Goal: Use online tool/utility

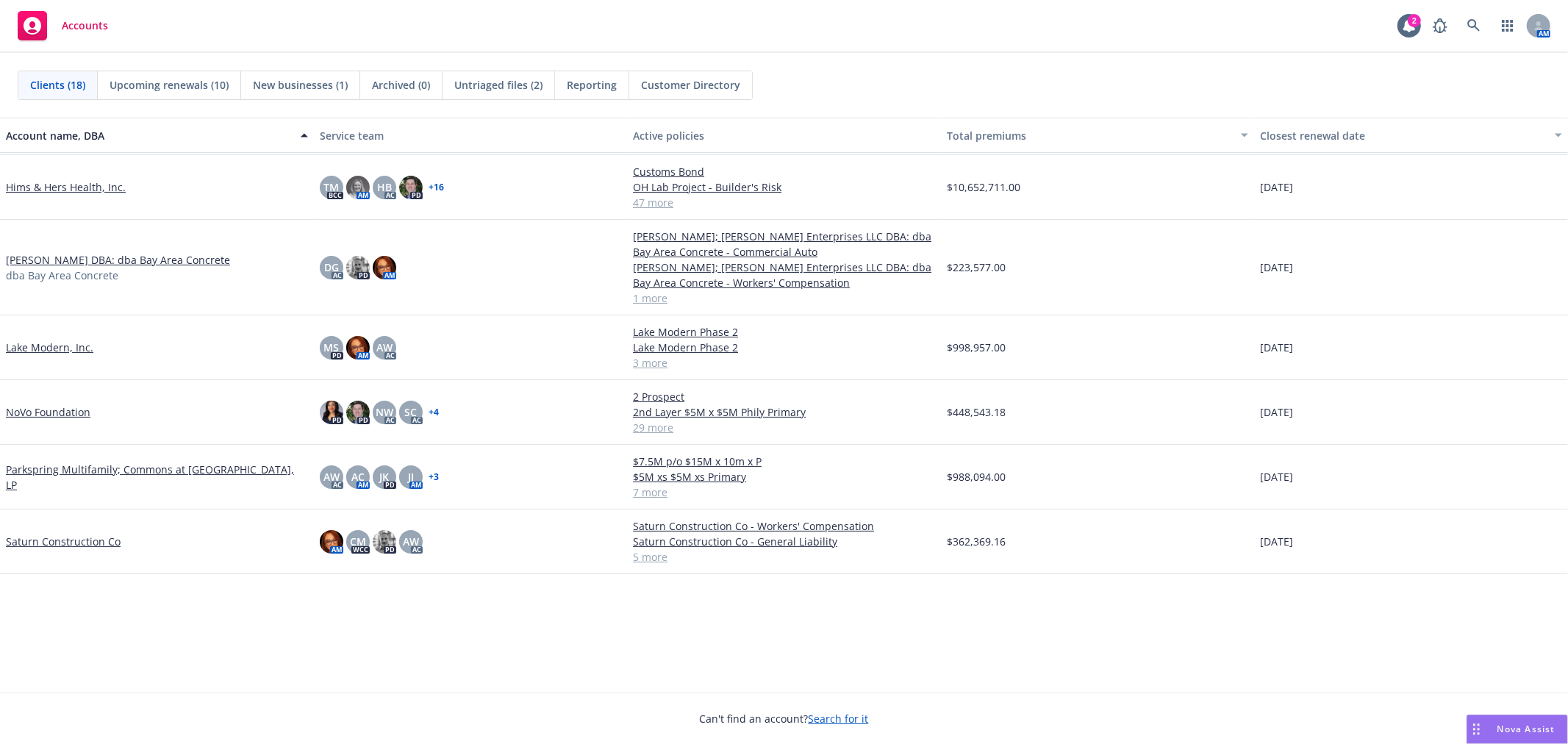
scroll to position [182, 0]
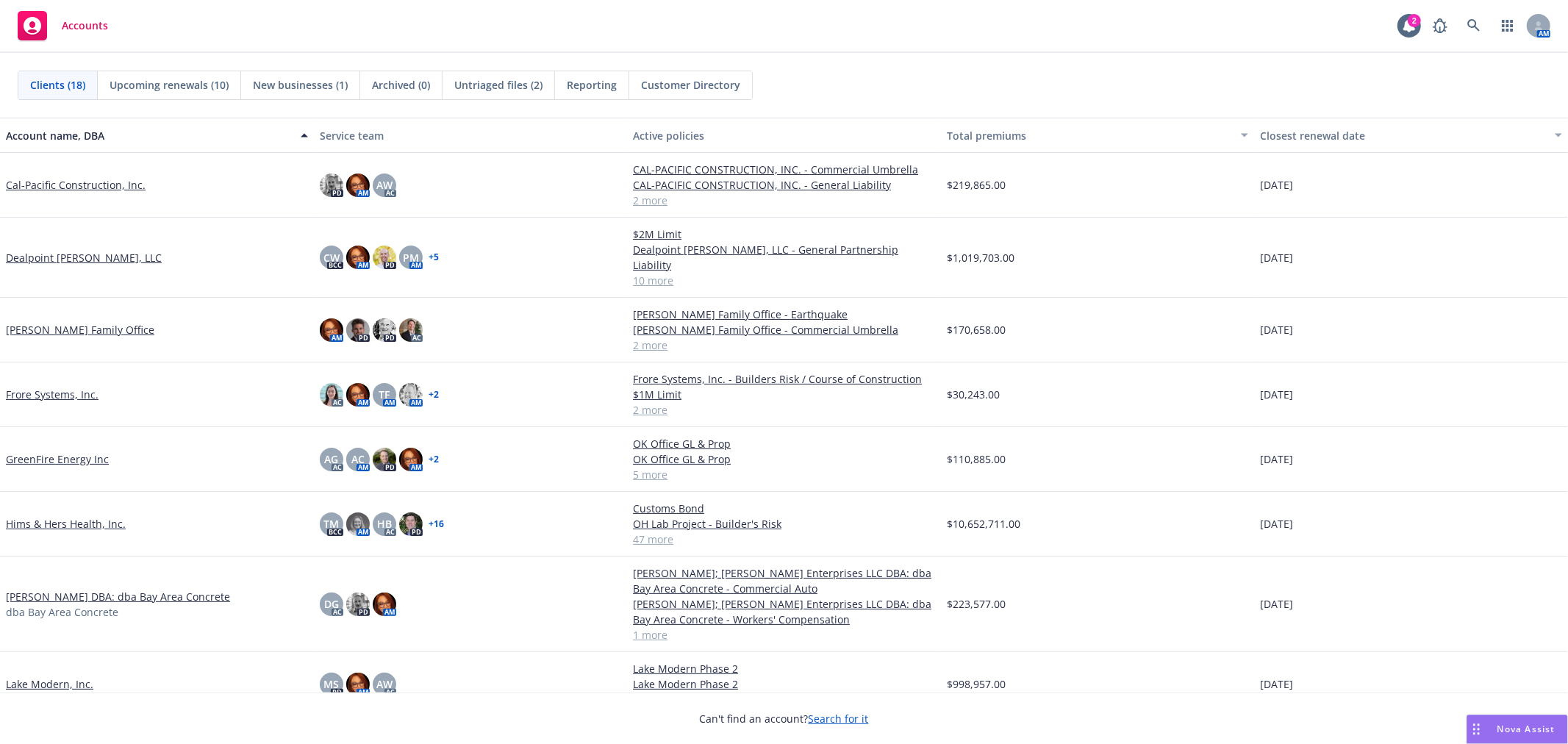
click at [53, 451] on link "GreenFire Energy Inc" at bounding box center [57, 458] width 103 height 15
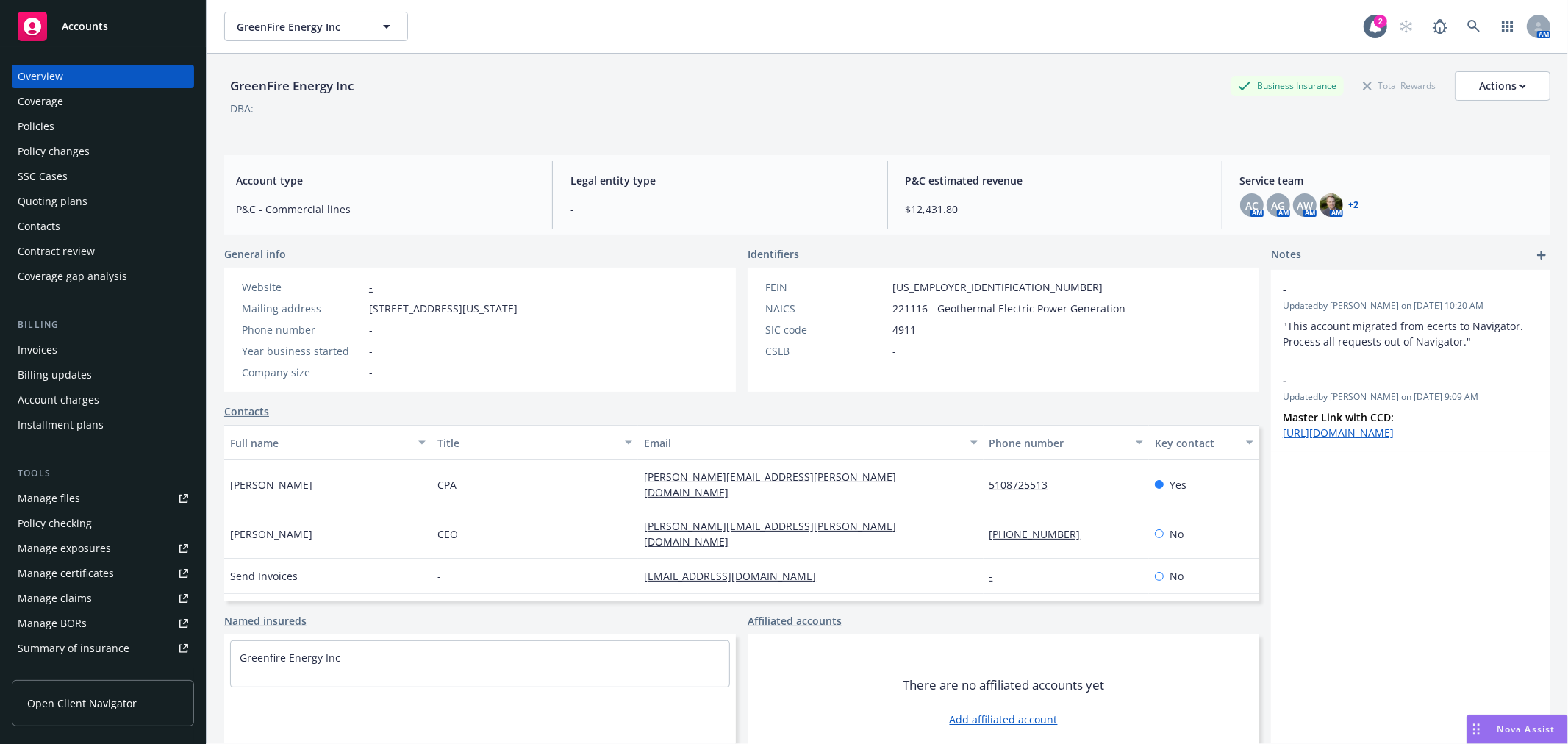
drag, startPoint x: 372, startPoint y: 305, endPoint x: 517, endPoint y: 317, distance: 145.5
click at [517, 317] on div "Website - Mailing address [STREET_ADDRESS][US_STATE] Phone number - Year busine…" at bounding box center [379, 329] width 288 height 100
copy span "[STREET_ADDRESS][US_STATE]"
click at [53, 126] on div "Policies" at bounding box center [35, 126] width 36 height 24
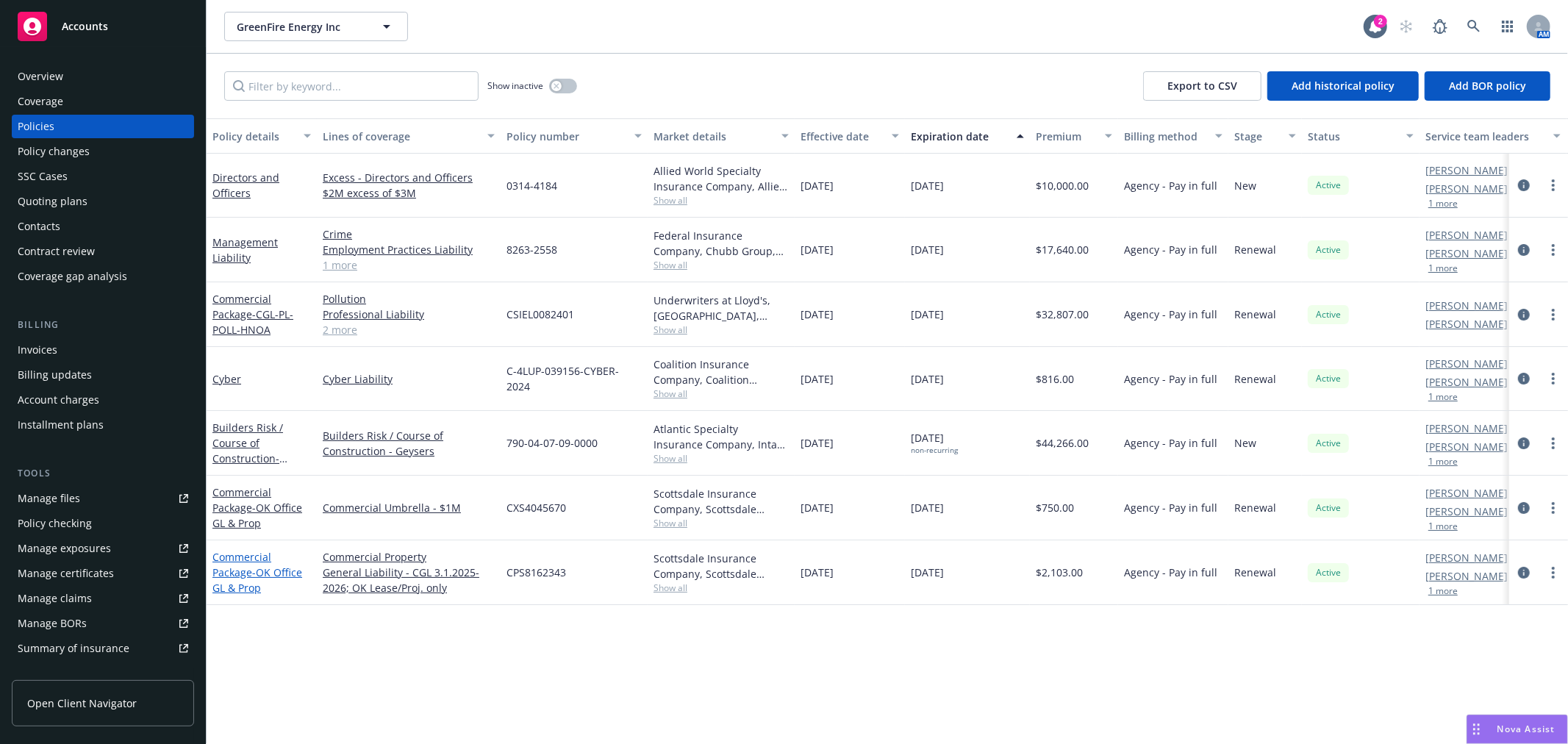
click at [255, 557] on link "Commercial Package - OK Office GL & Prop" at bounding box center [257, 572] width 90 height 45
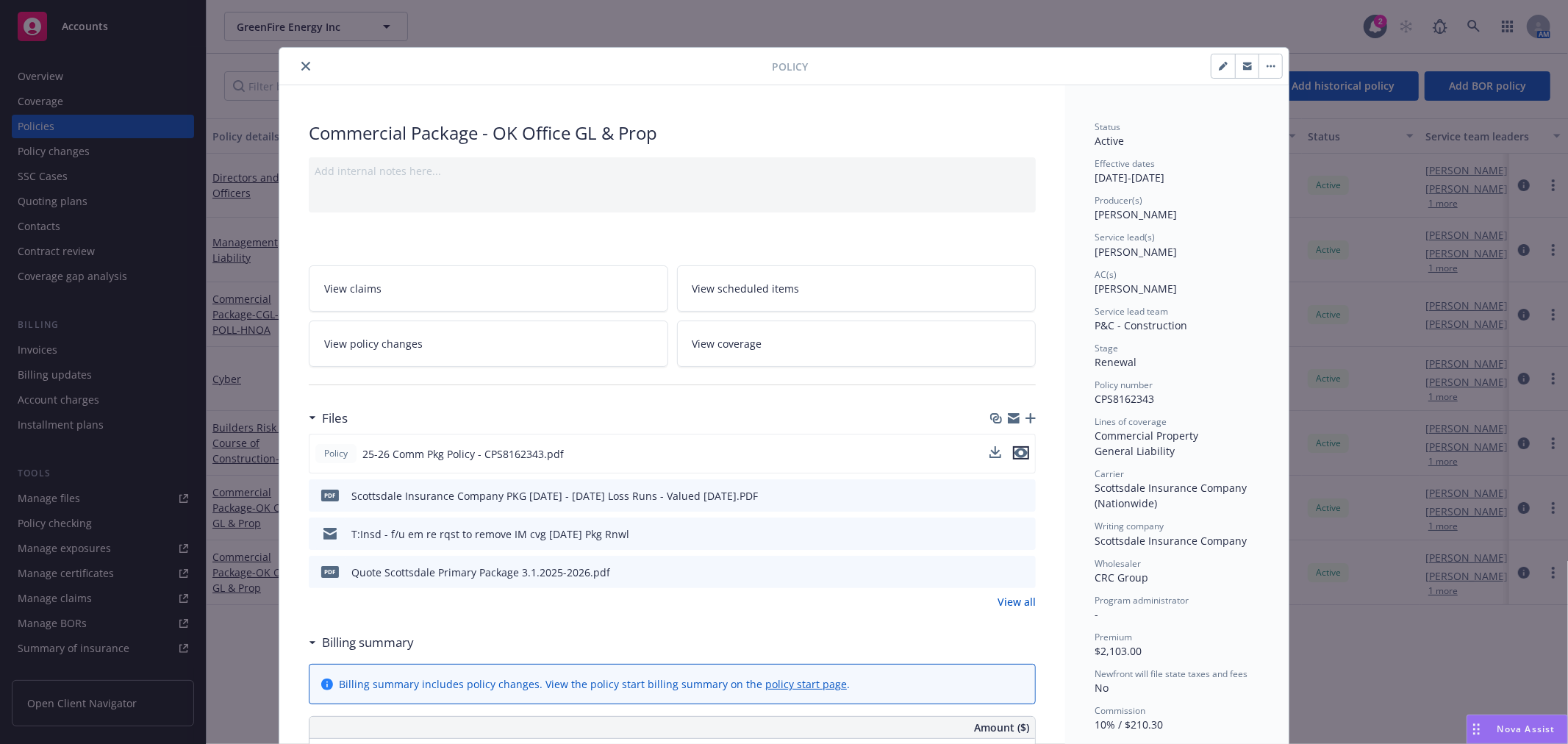
click at [1018, 452] on icon "preview file" at bounding box center [1021, 453] width 13 height 11
click at [303, 63] on icon "close" at bounding box center [305, 66] width 9 height 9
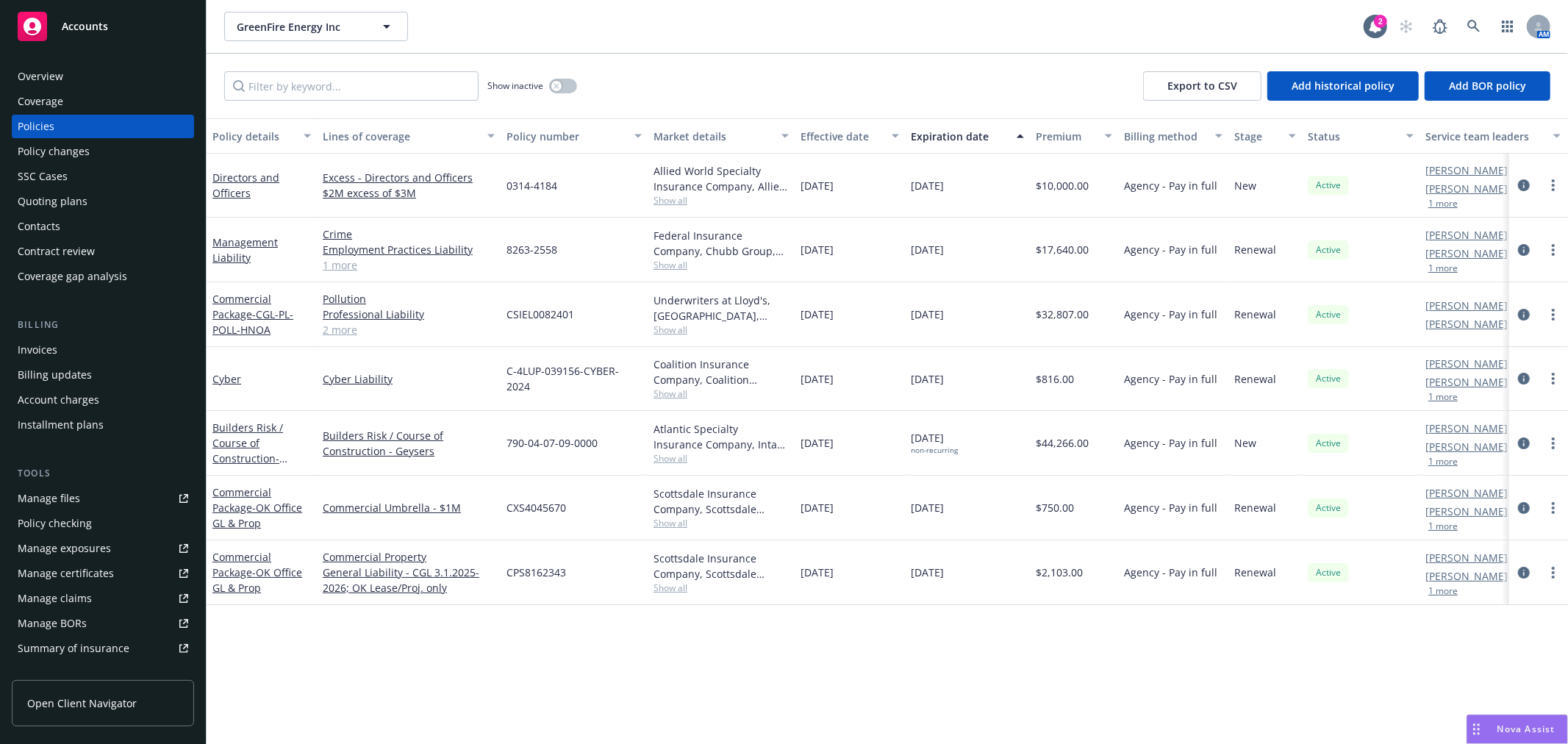
click at [333, 328] on link "2 more" at bounding box center [409, 329] width 172 height 15
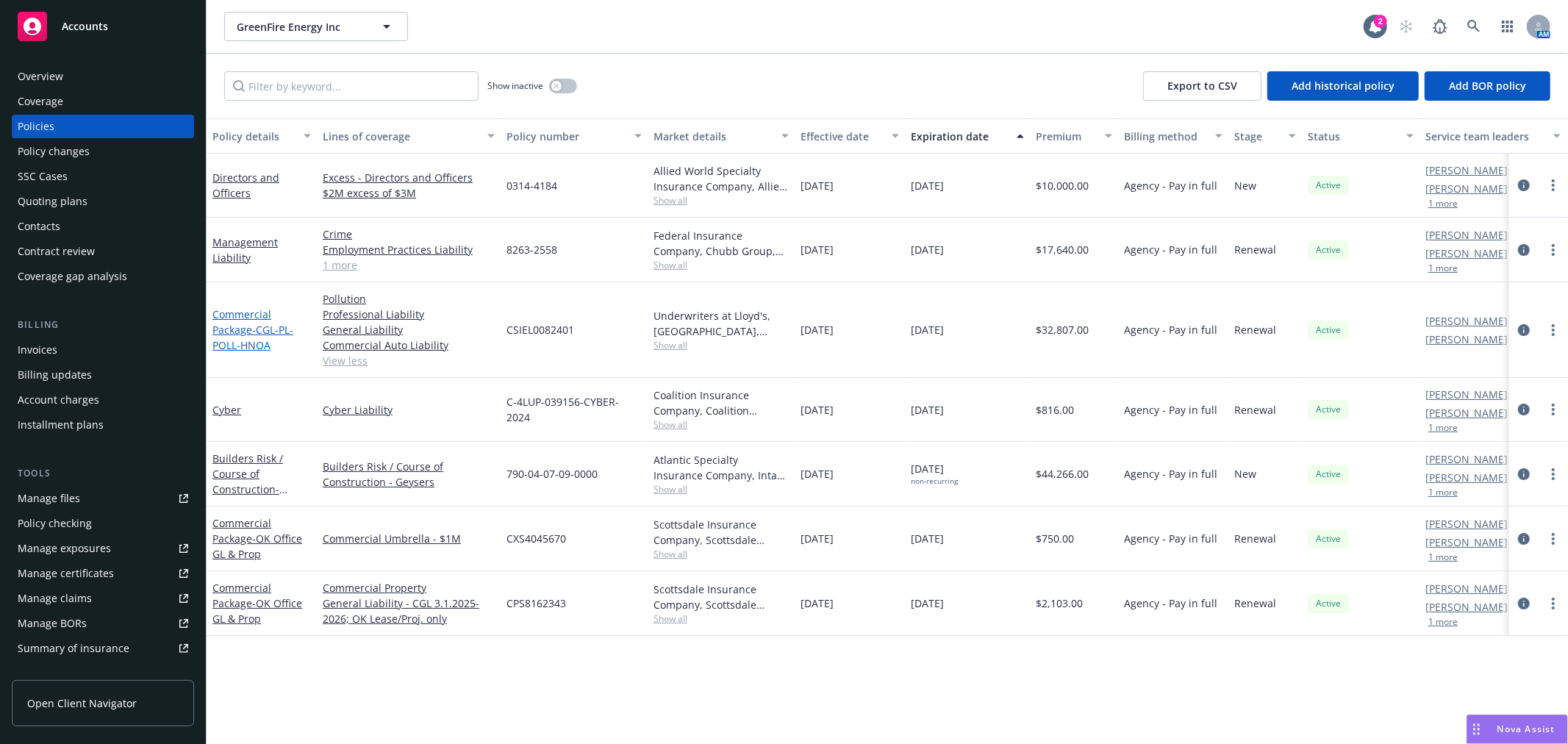
click at [225, 327] on link "Commercial Package - CGL-PL-POLL-HNOA" at bounding box center [252, 329] width 81 height 45
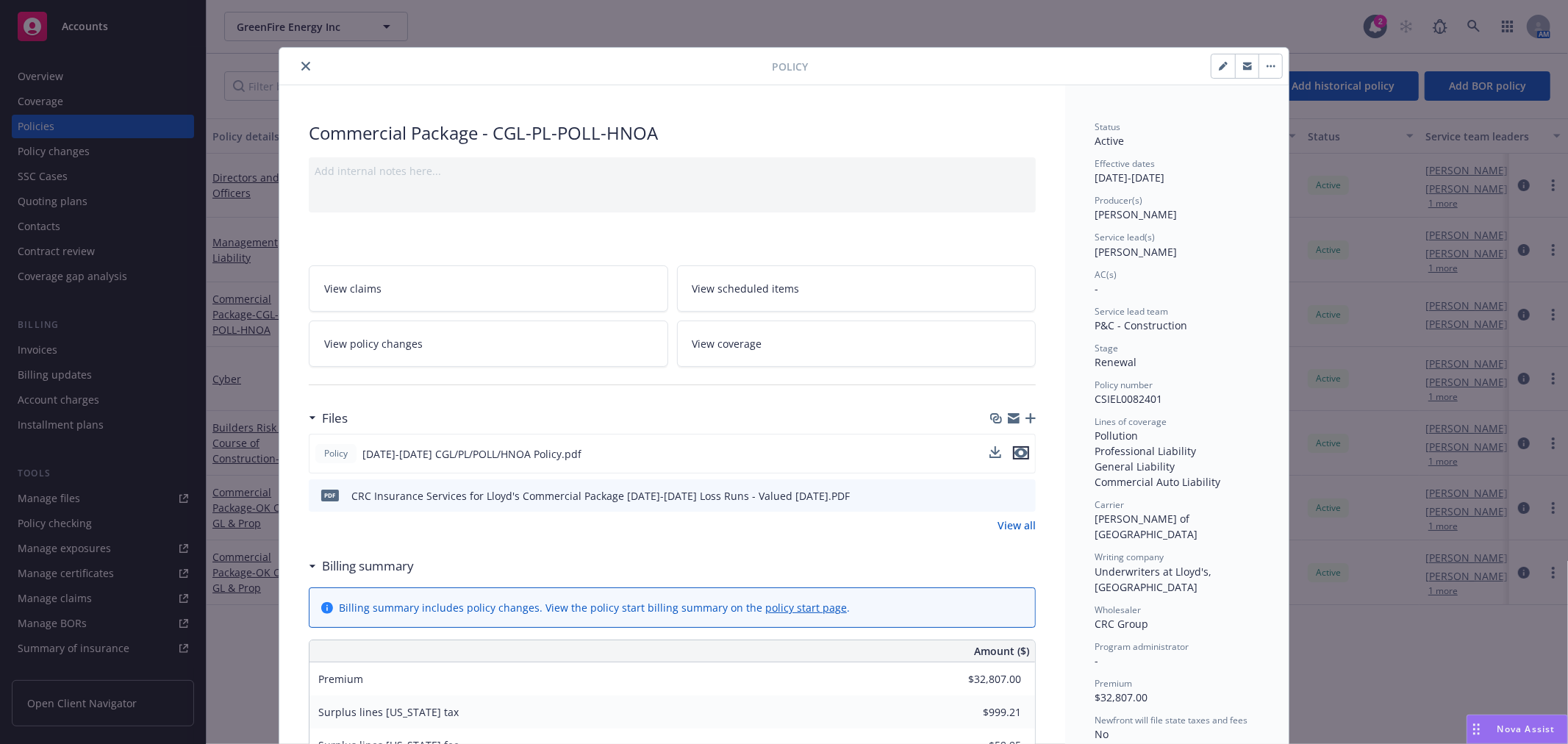
click at [1016, 451] on icon "preview file" at bounding box center [1021, 453] width 13 height 11
click at [1517, 723] on span "Nova Assist" at bounding box center [1526, 728] width 58 height 12
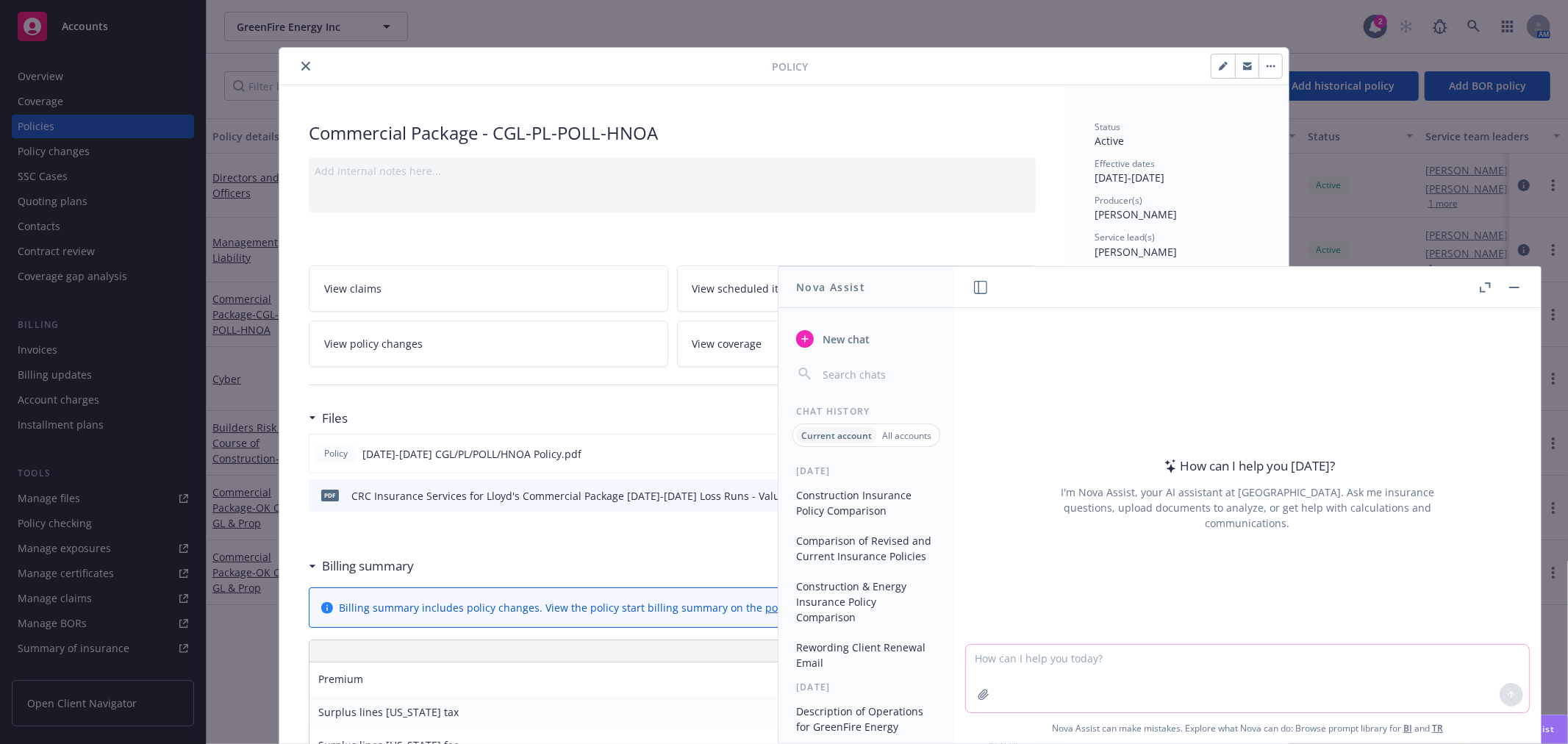
click at [1027, 658] on textarea at bounding box center [1247, 678] width 563 height 68
paste textarea "Hi [PERSON_NAME], I am finishing up the proposal this morning and wanted to con…"
type textarea "help me reword this email to be more professional and polished - Hi [PERSON_NAM…"
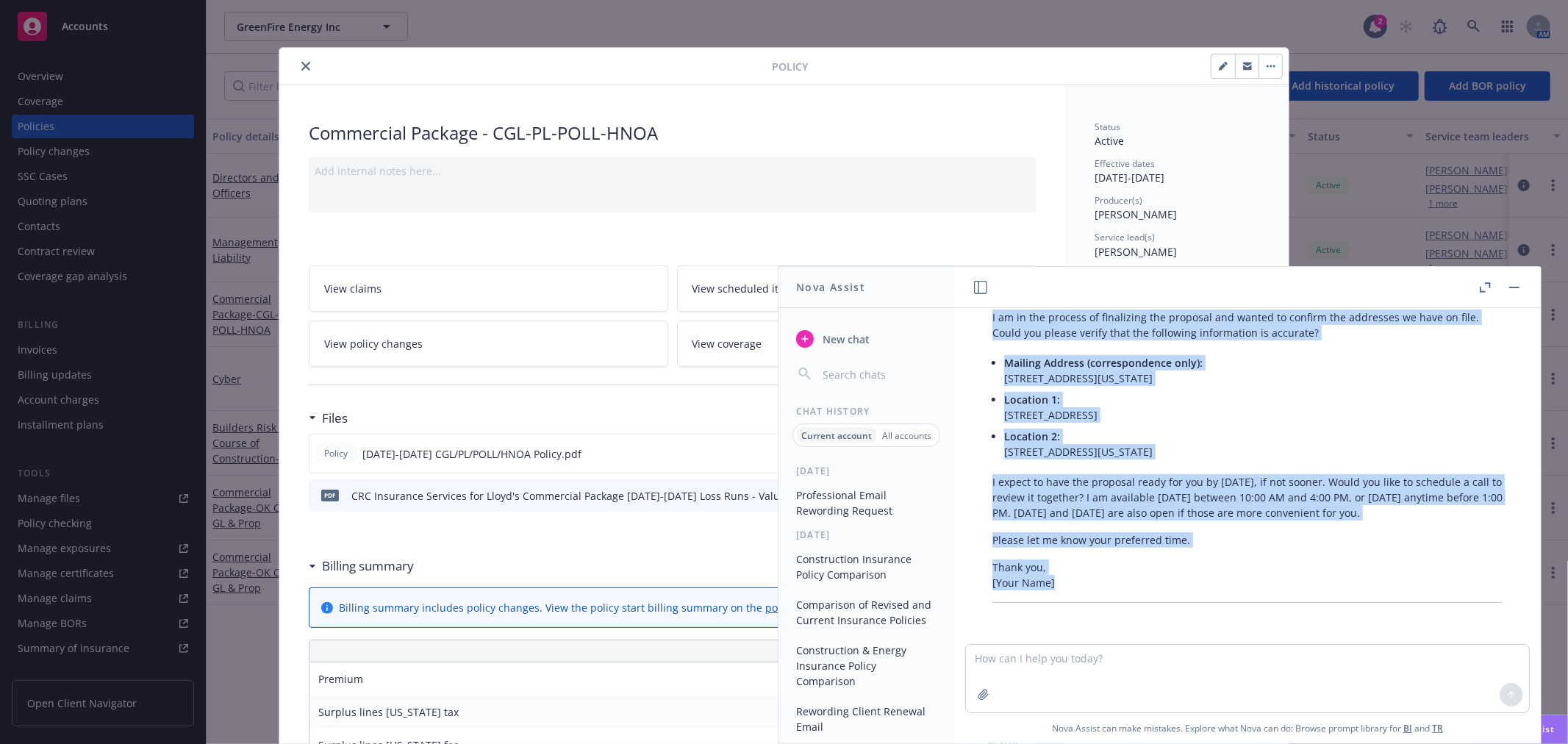
scroll to position [298, 0]
drag, startPoint x: 990, startPoint y: 369, endPoint x: 1272, endPoint y: 535, distance: 327.2
click at [1272, 535] on div "Certainly! Here’s a more polished and professional version of your email: Hi [P…" at bounding box center [1247, 422] width 540 height 372
copy div "Hi [PERSON_NAME], I am in the process of finalizing the proposal and wanted to …"
click at [301, 67] on icon "close" at bounding box center [305, 66] width 9 height 9
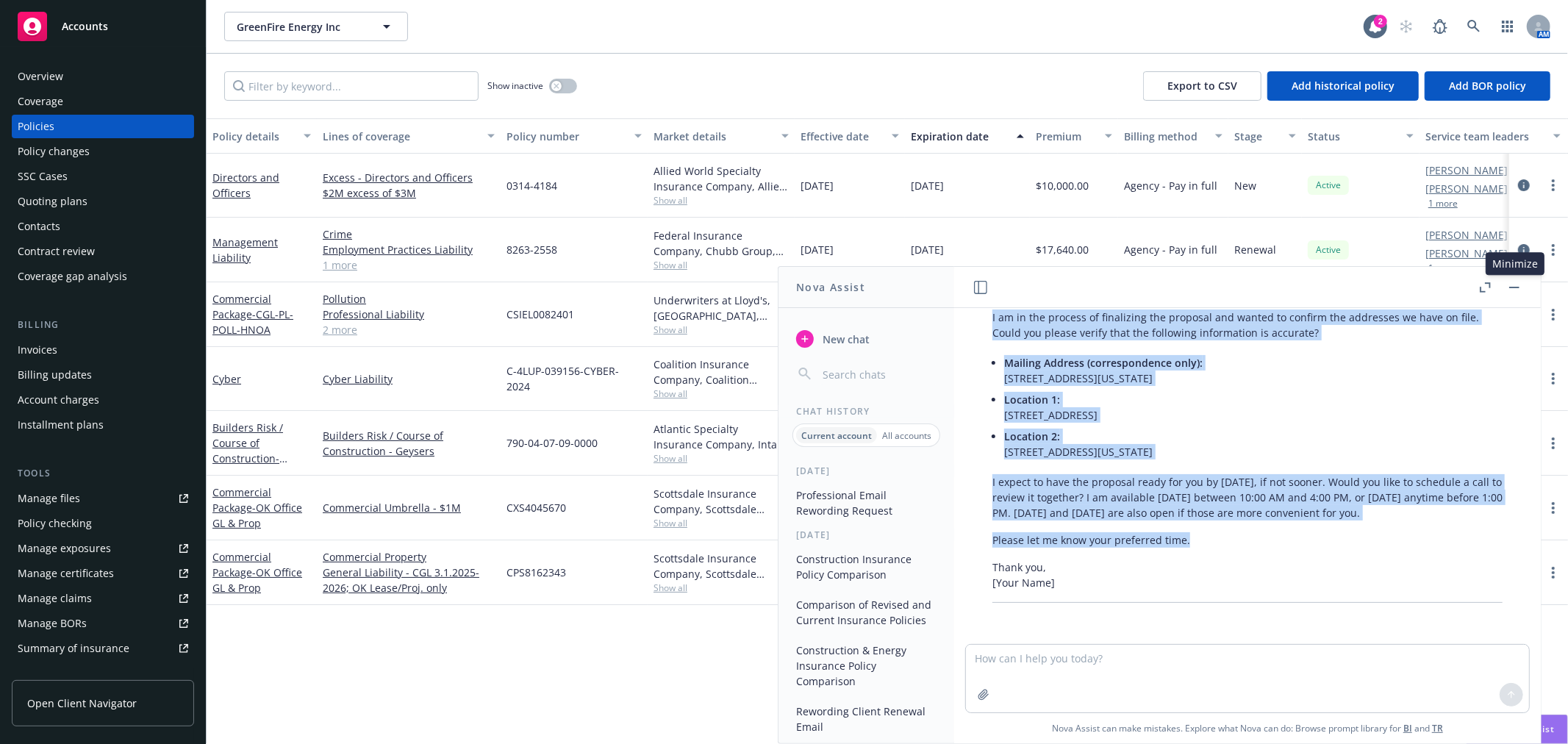
click at [1514, 287] on rect "button" at bounding box center [1514, 287] width 11 height 2
